Goal: Use online tool/utility: Use online tool/utility

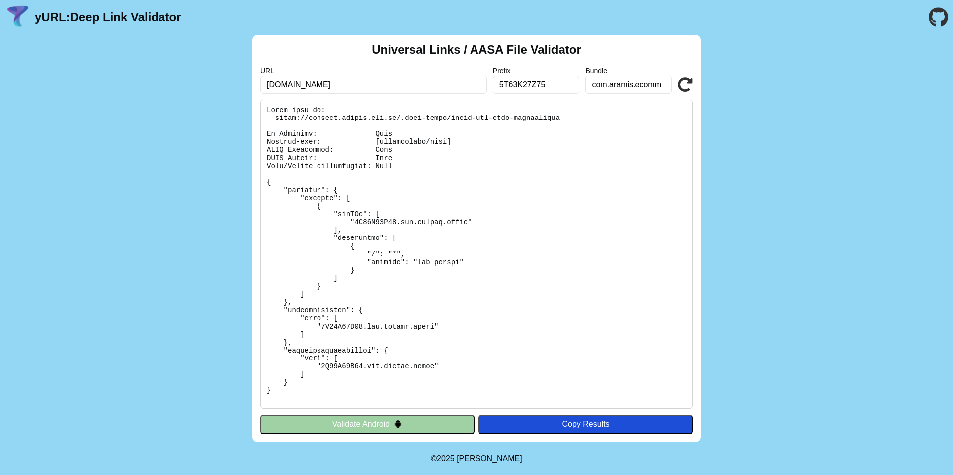
scroll to position [232, 0]
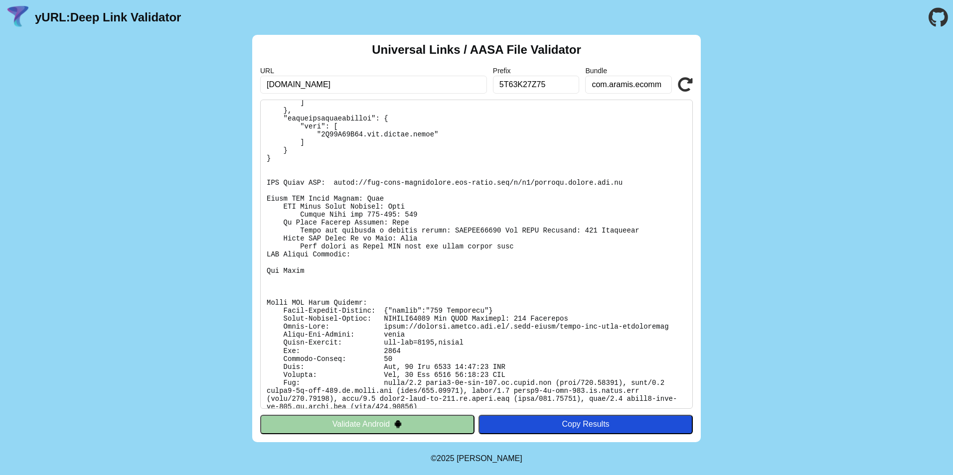
click at [687, 79] on icon at bounding box center [685, 84] width 15 height 15
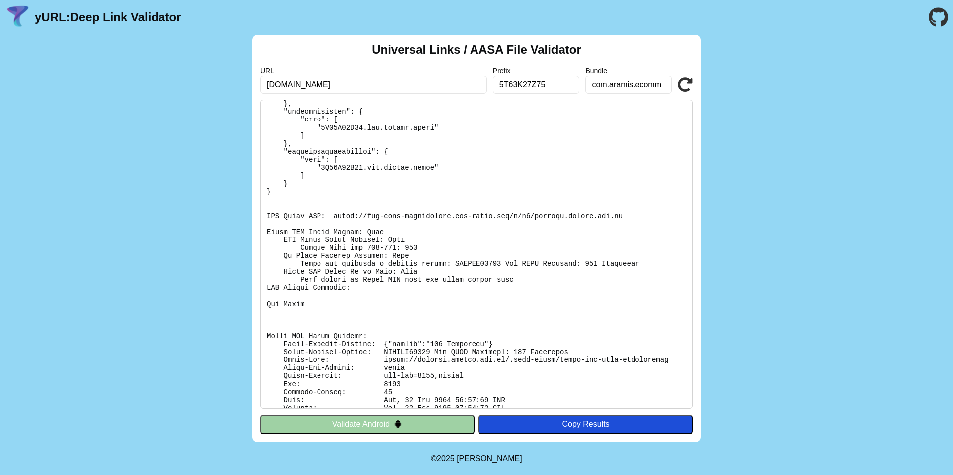
scroll to position [241, 0]
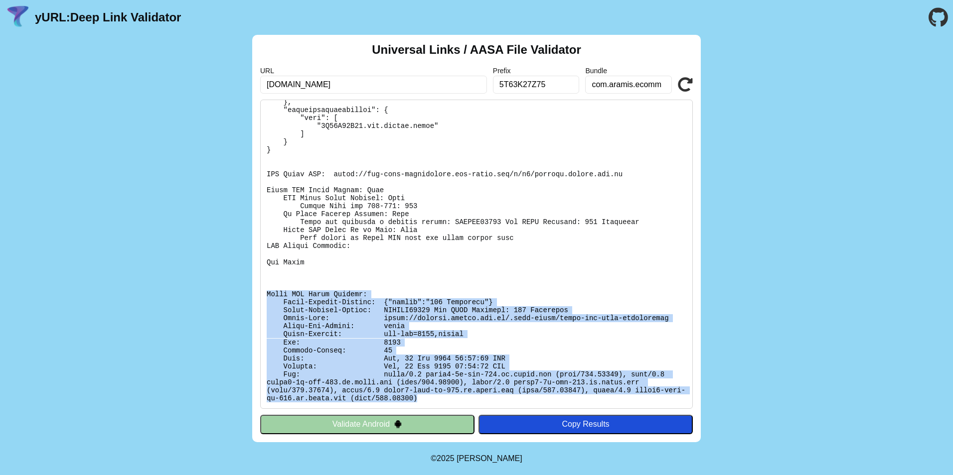
drag, startPoint x: 336, startPoint y: 396, endPoint x: 260, endPoint y: 297, distance: 124.8
click at [260, 297] on pre at bounding box center [476, 254] width 433 height 309
drag, startPoint x: 260, startPoint y: 297, endPoint x: 283, endPoint y: 307, distance: 25.2
copy pre "Apple CDN Debug Headers: Apple-Failure-Details: {"status":"403 Forbidden"} Appl…"
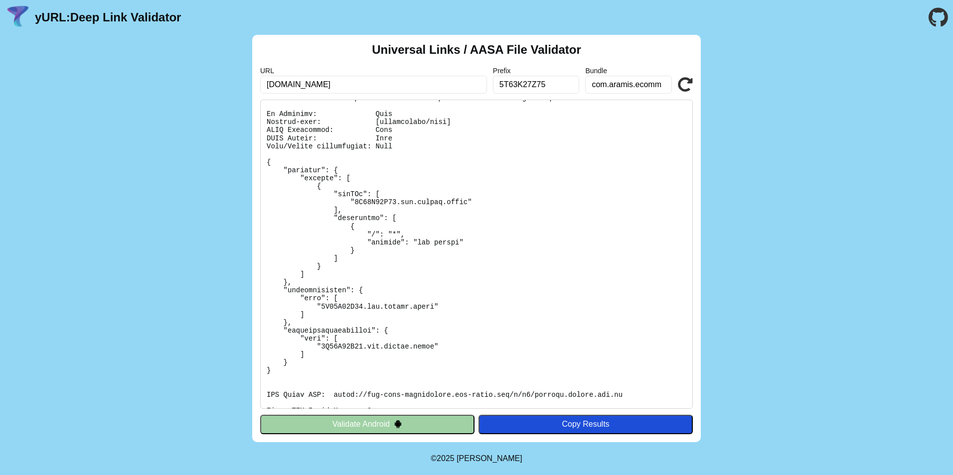
scroll to position [0, 0]
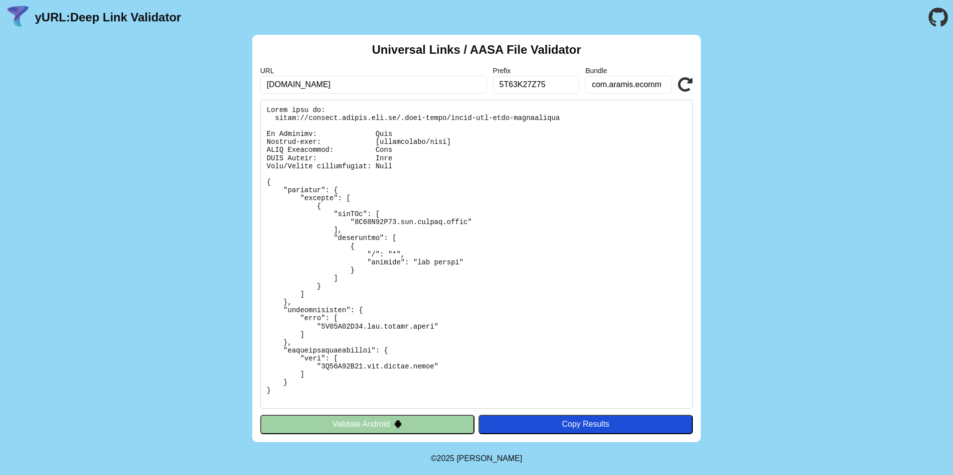
click at [413, 420] on button "Validate Android" at bounding box center [367, 424] width 214 height 19
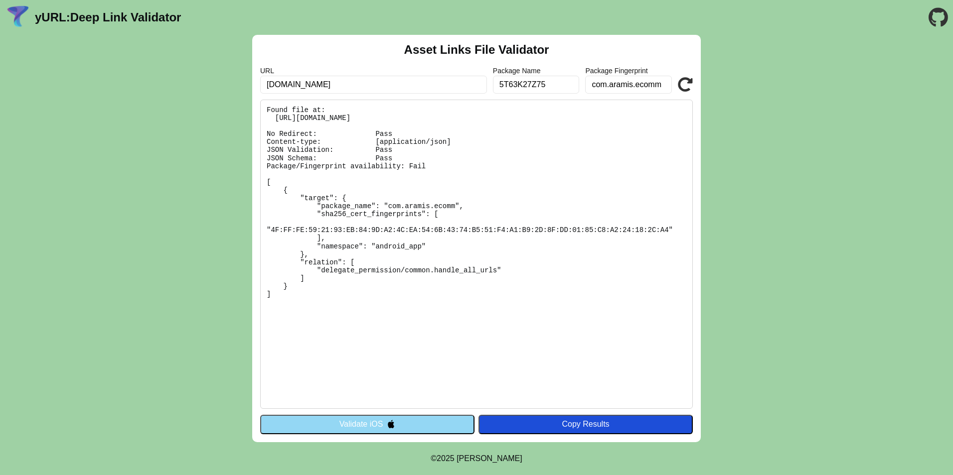
click at [389, 421] on img at bounding box center [391, 424] width 8 height 8
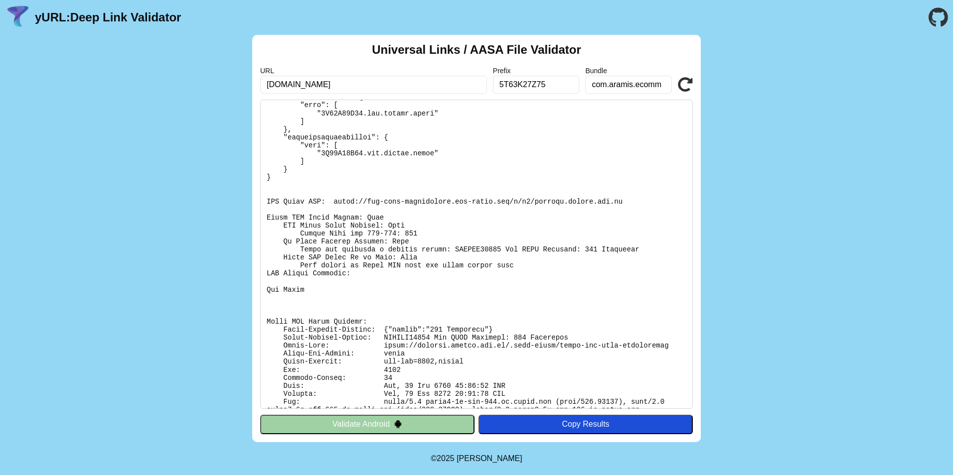
scroll to position [241, 0]
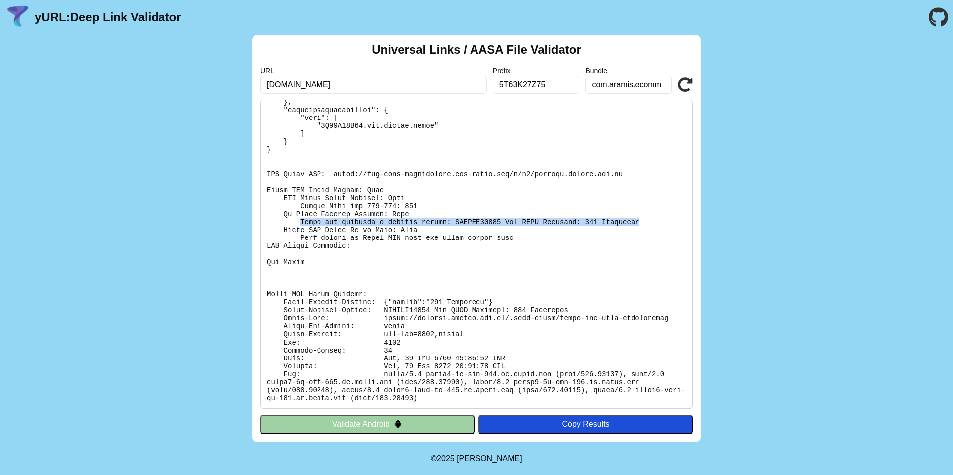
drag, startPoint x: 620, startPoint y: 219, endPoint x: 296, endPoint y: 221, distance: 324.5
click at [296, 221] on pre at bounding box center [476, 254] width 433 height 309
copy pre "Apple has provided a failure reason: SWCERR00101 Bad HTTP Response: 403 Forbidd…"
